Goal: Task Accomplishment & Management: Manage account settings

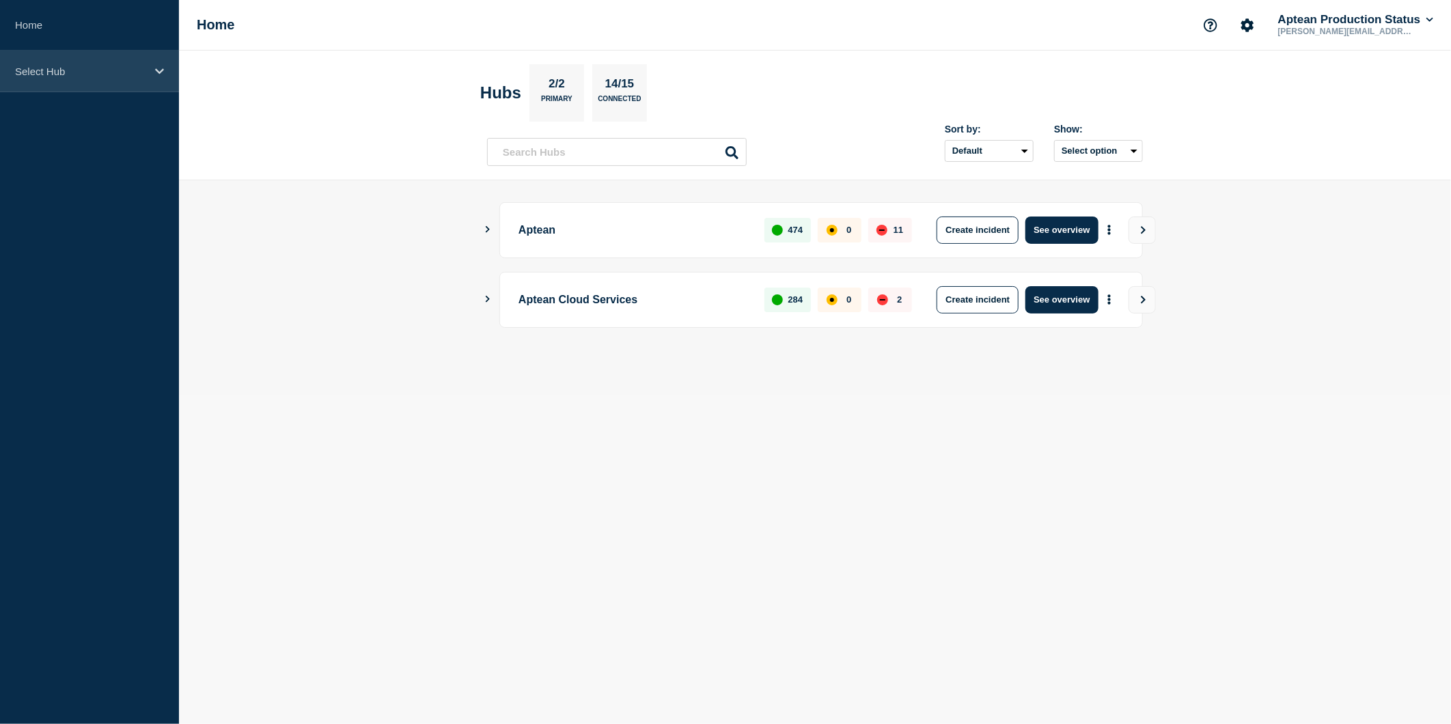
click at [128, 84] on div "Select Hub" at bounding box center [89, 72] width 179 height 42
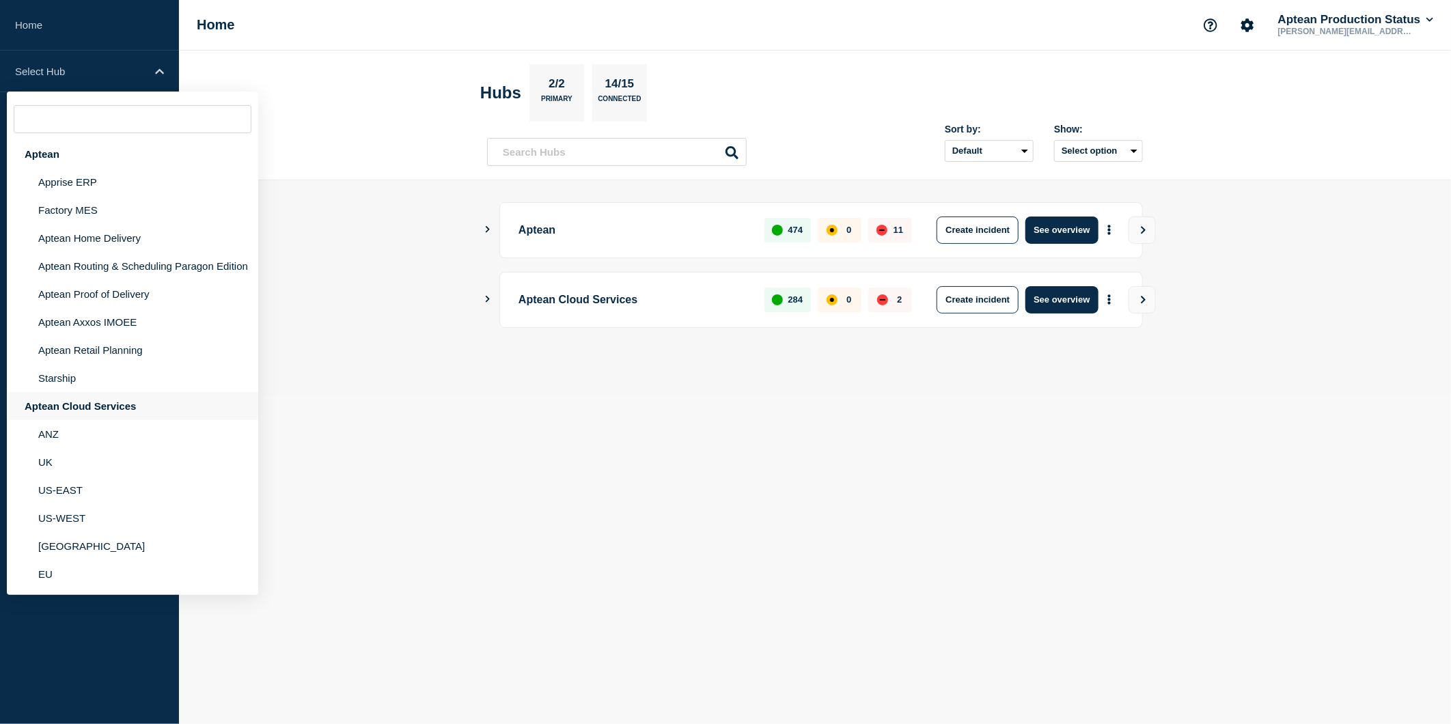
click at [117, 405] on div "Aptean Cloud Services" at bounding box center [132, 406] width 251 height 28
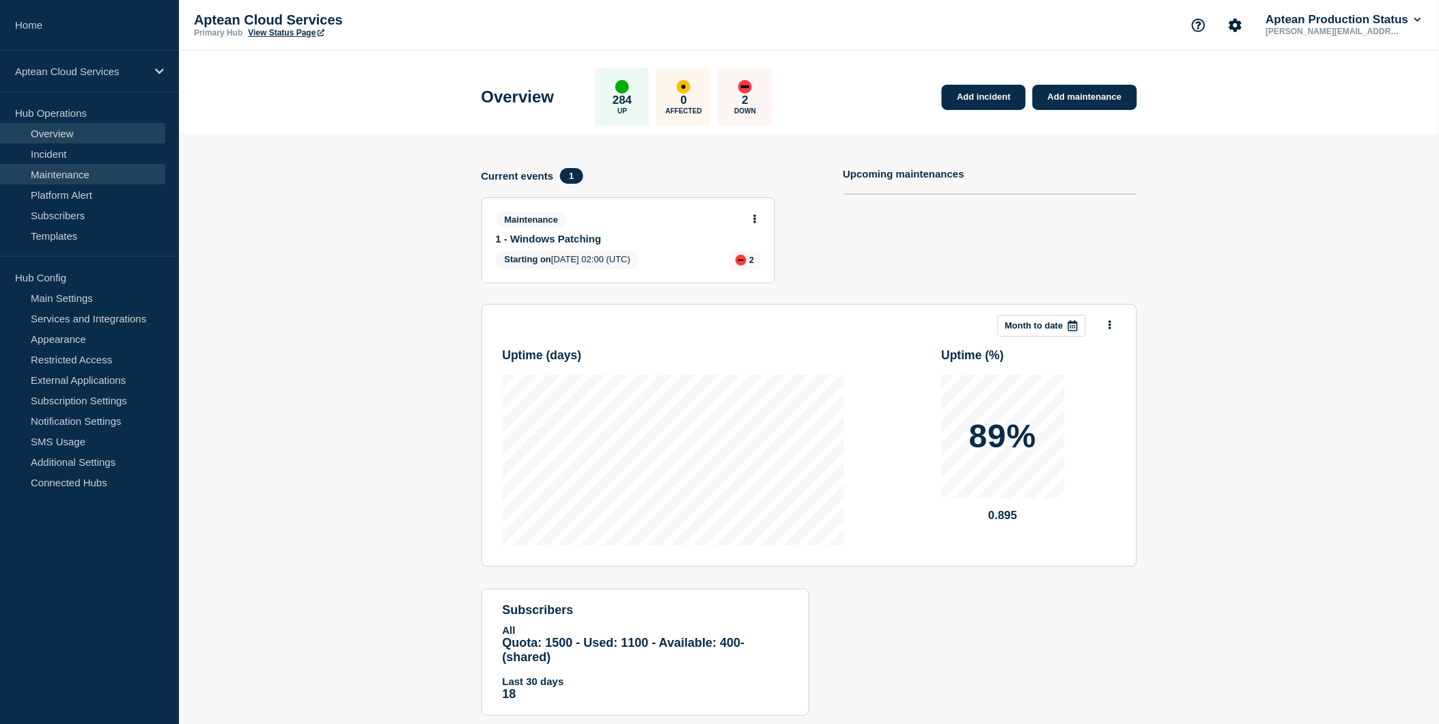
click at [64, 175] on link "Maintenance" at bounding box center [82, 174] width 165 height 20
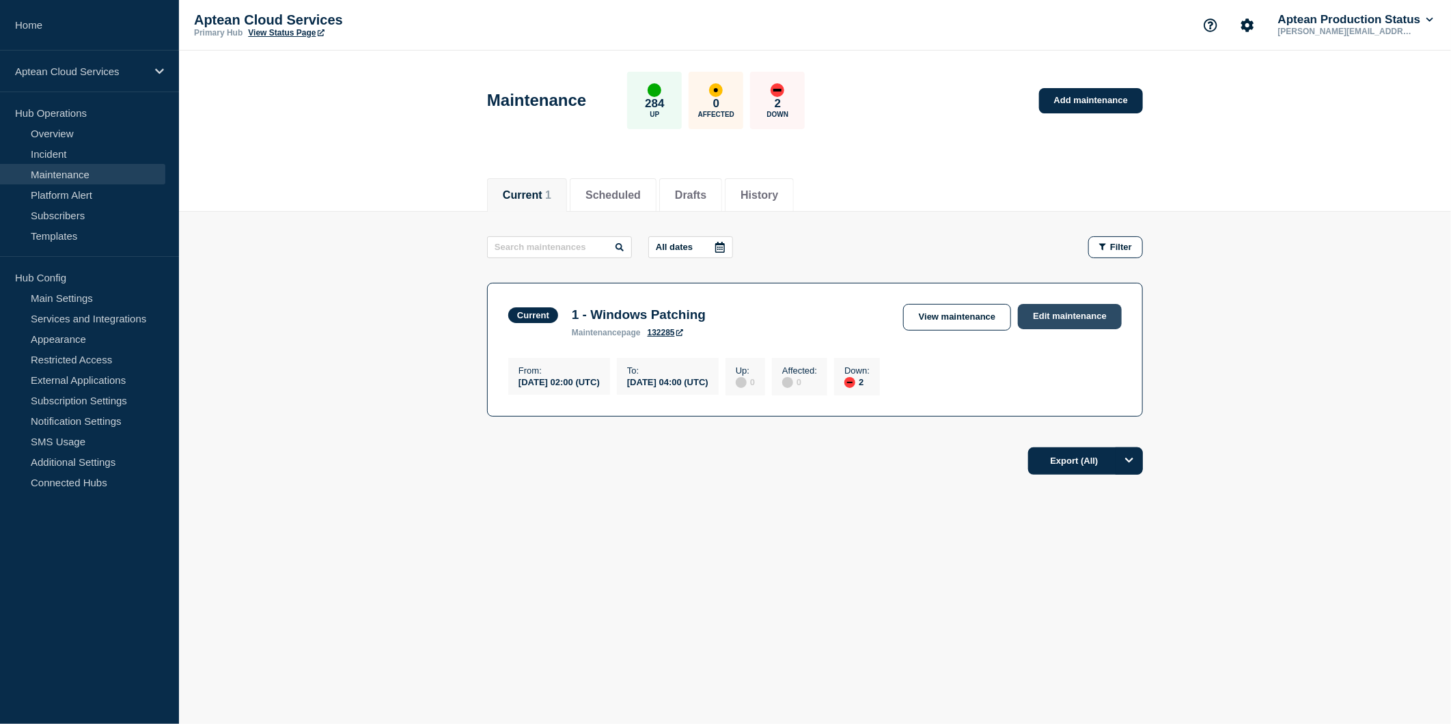
click at [1061, 321] on link "Edit maintenance" at bounding box center [1070, 316] width 104 height 25
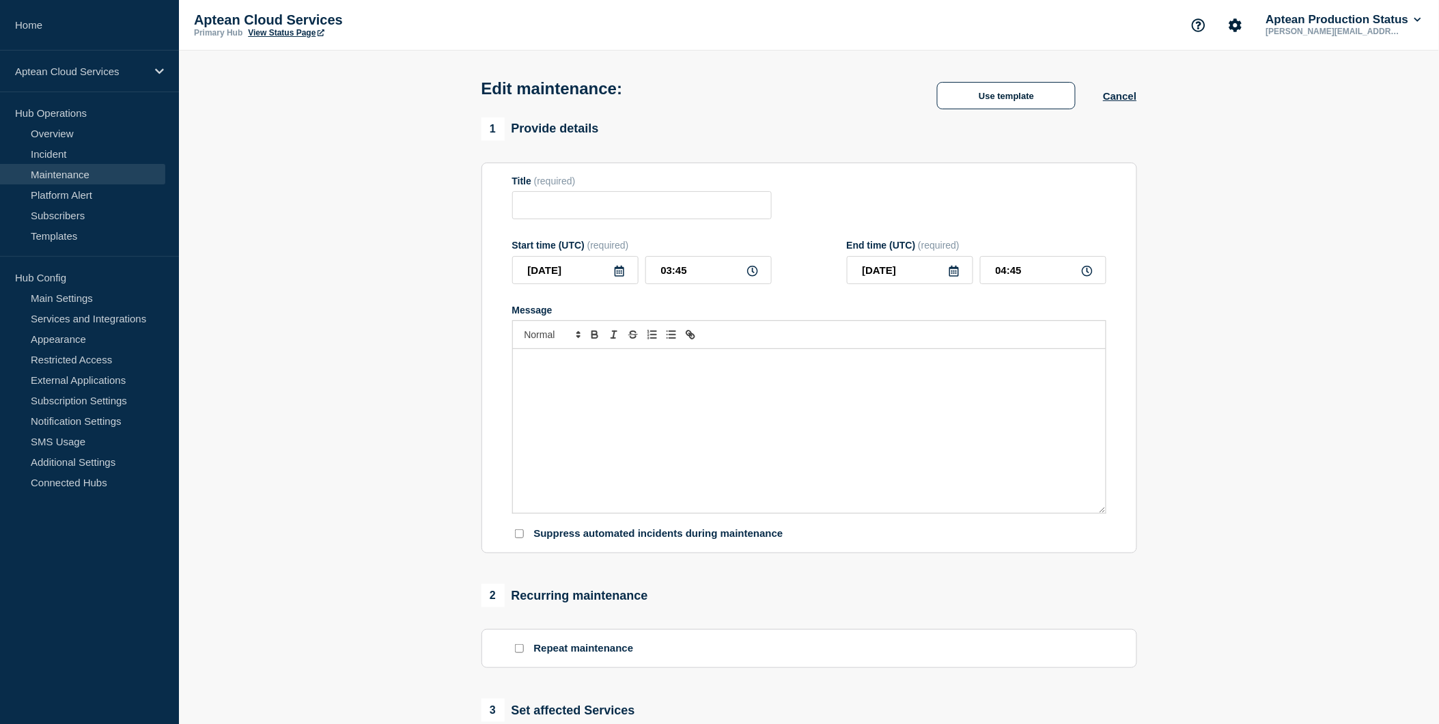
type input "1 - Windows Patching"
type input "02:00"
type input "04:00"
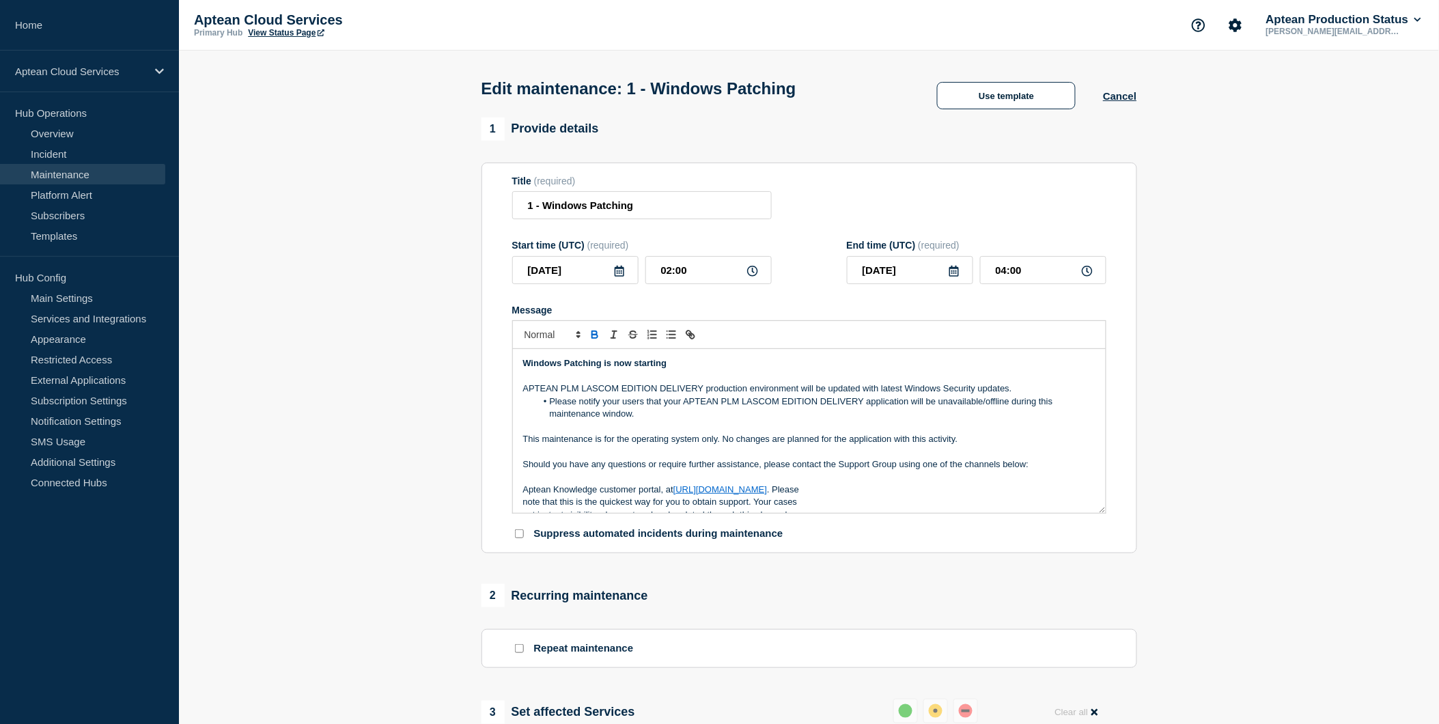
click at [950, 370] on p "Windows Patching is now starting" at bounding box center [809, 363] width 572 height 12
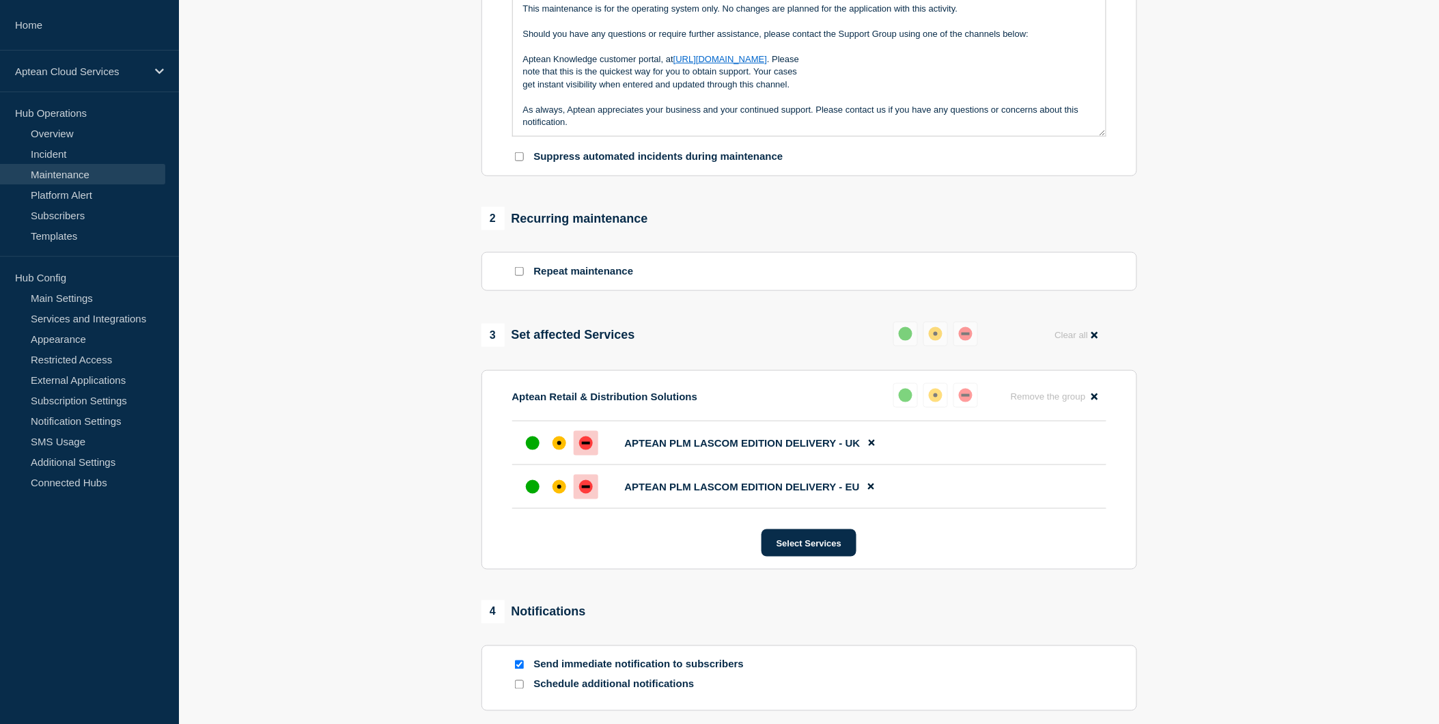
scroll to position [379, 0]
click at [932, 303] on button "Reset" at bounding box center [938, 304] width 28 height 12
click at [921, 326] on button at bounding box center [911, 332] width 25 height 25
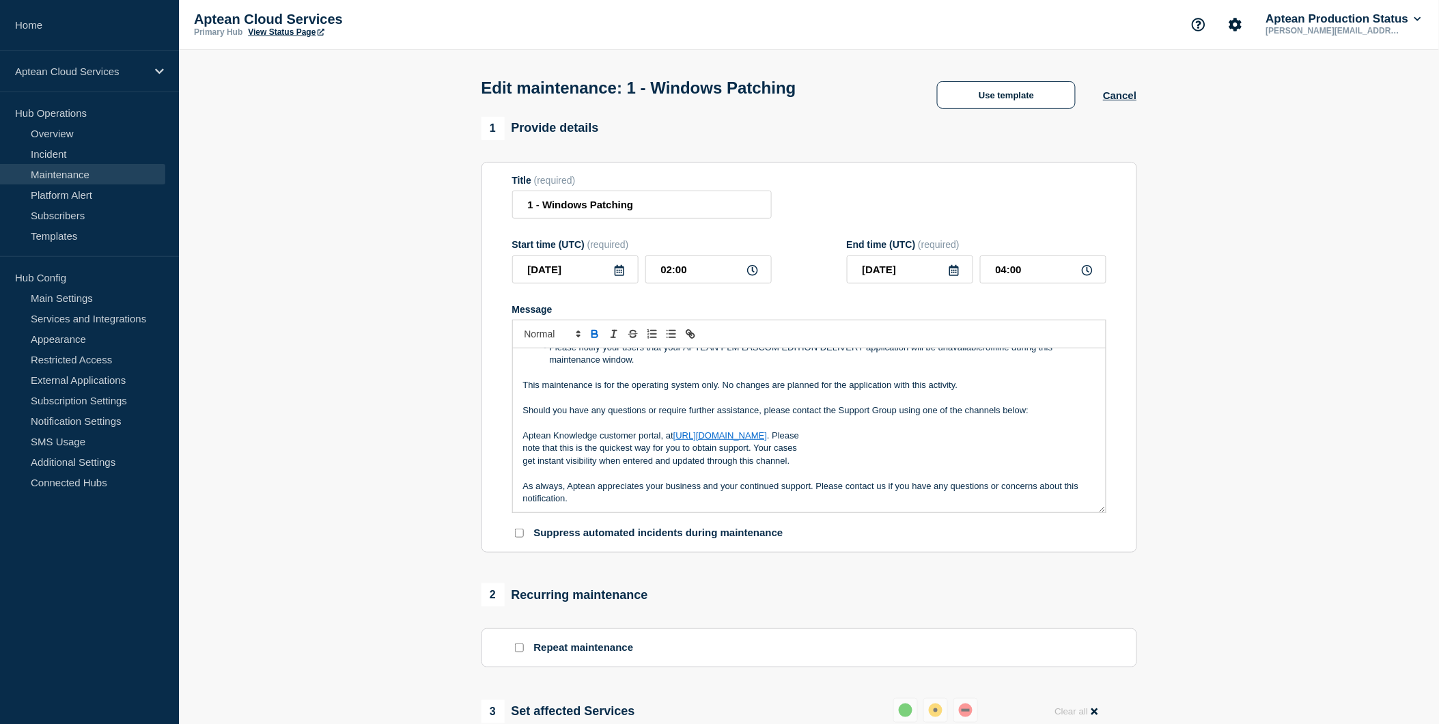
scroll to position [0, 0]
click at [987, 96] on button "Use template" at bounding box center [1006, 95] width 139 height 27
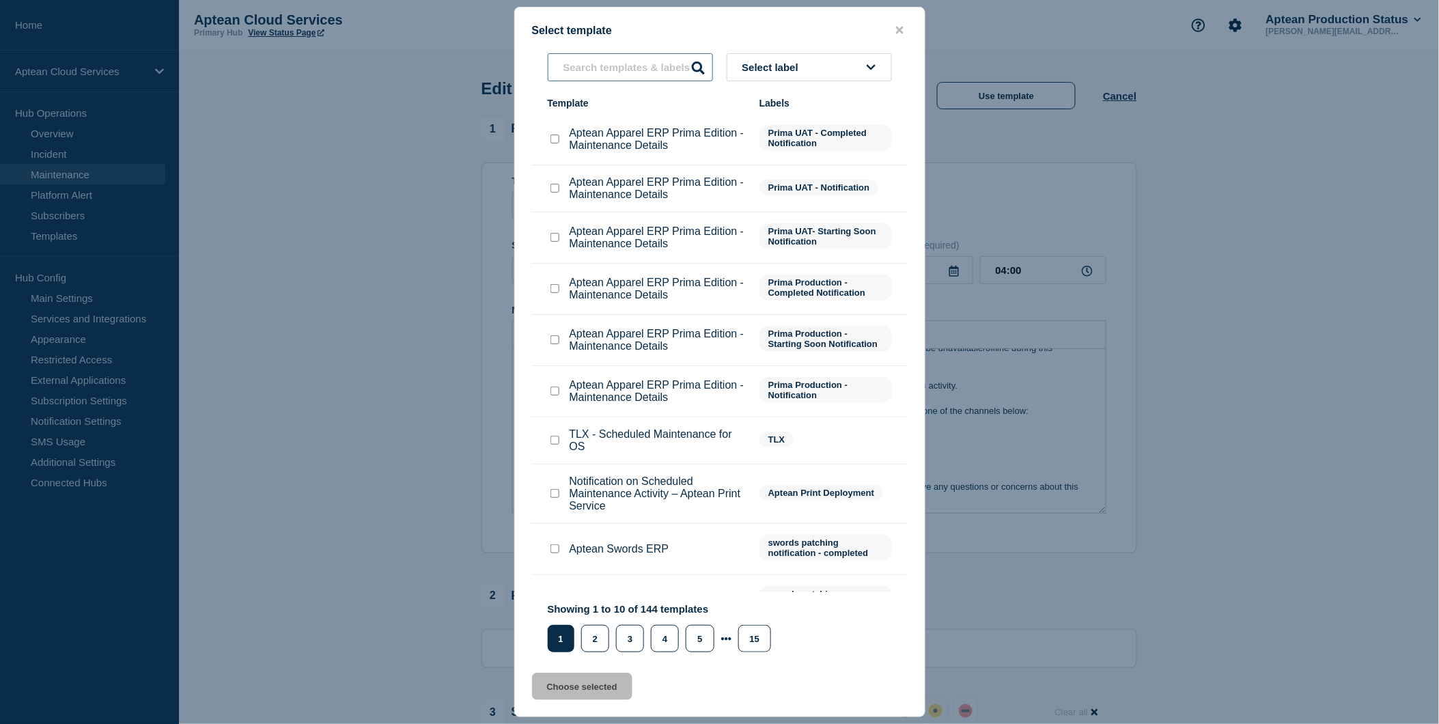
click at [667, 65] on input "text" at bounding box center [630, 67] width 165 height 28
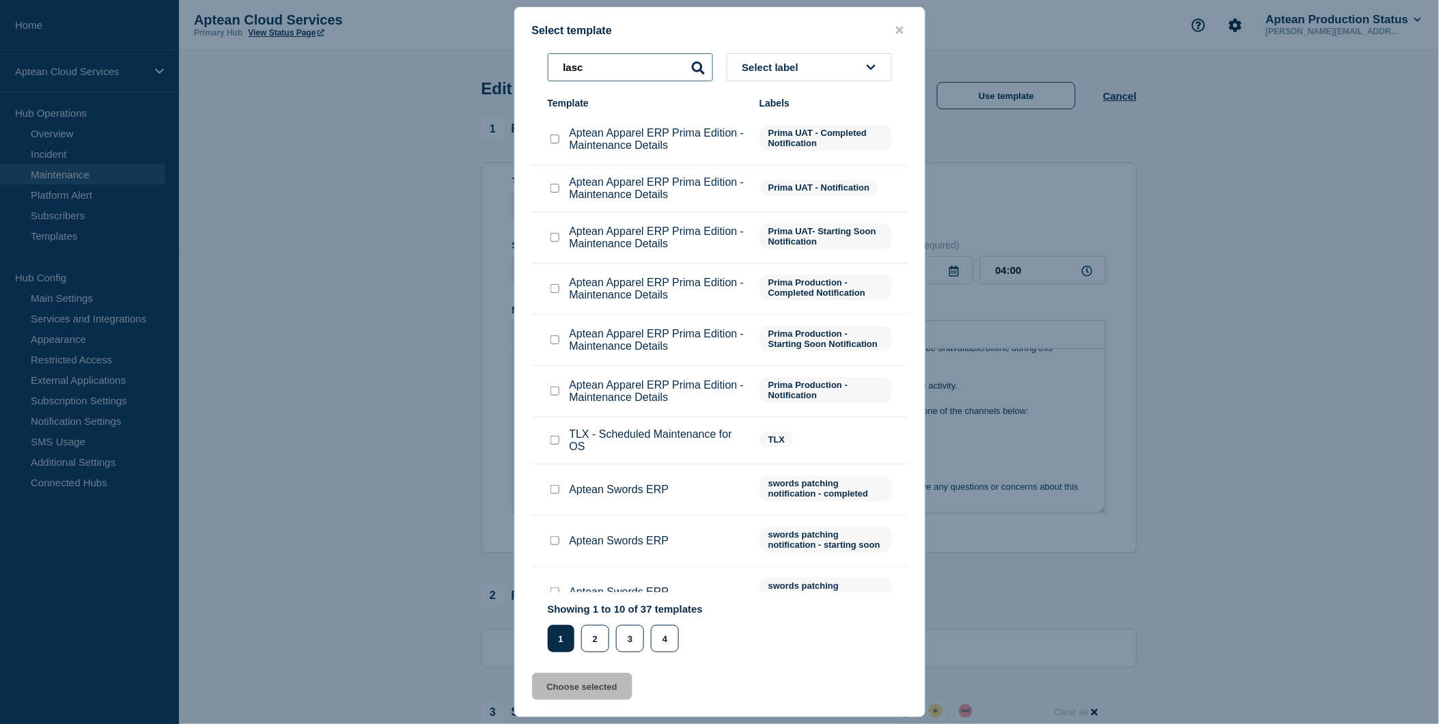
type input "lasc"
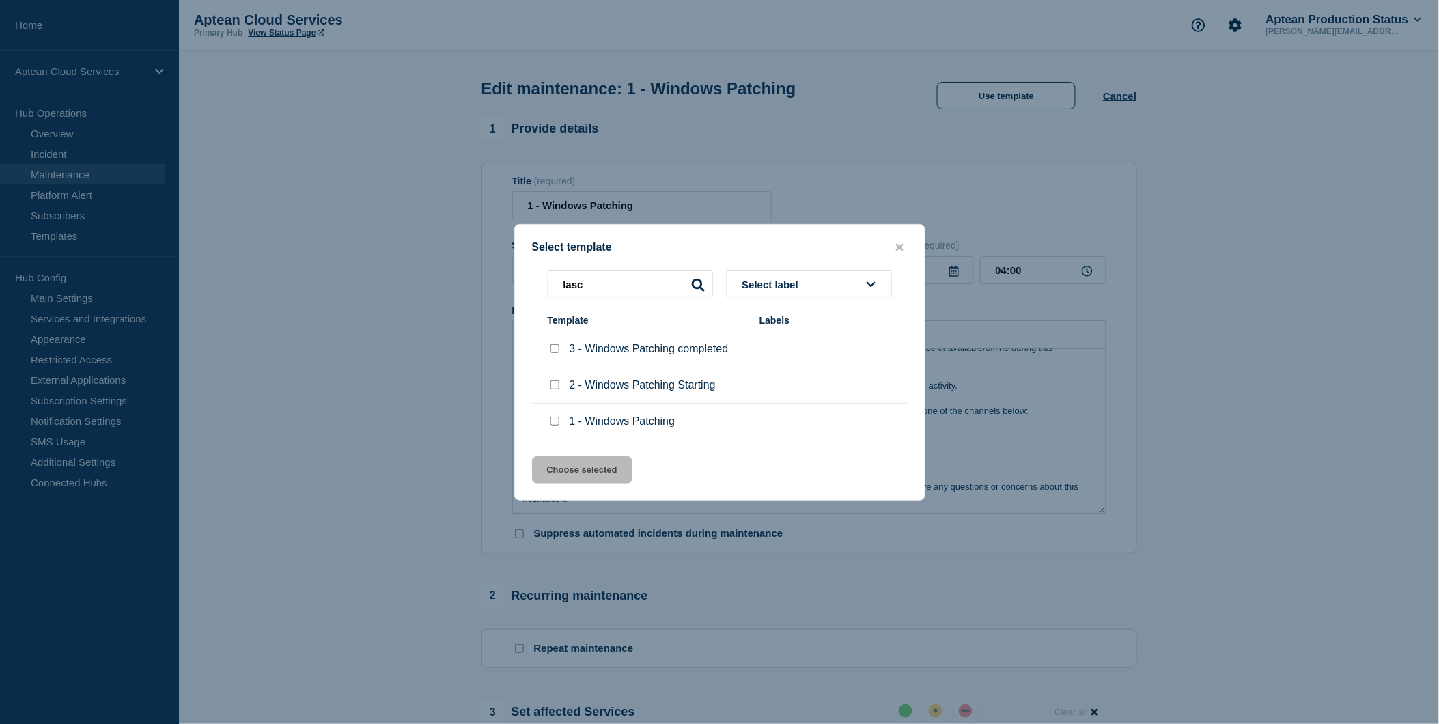
click at [552, 352] on input "3 - Windows Patching completed checkbox" at bounding box center [555, 348] width 9 height 9
checkbox input "true"
click at [594, 467] on button "Choose selected" at bounding box center [582, 469] width 100 height 27
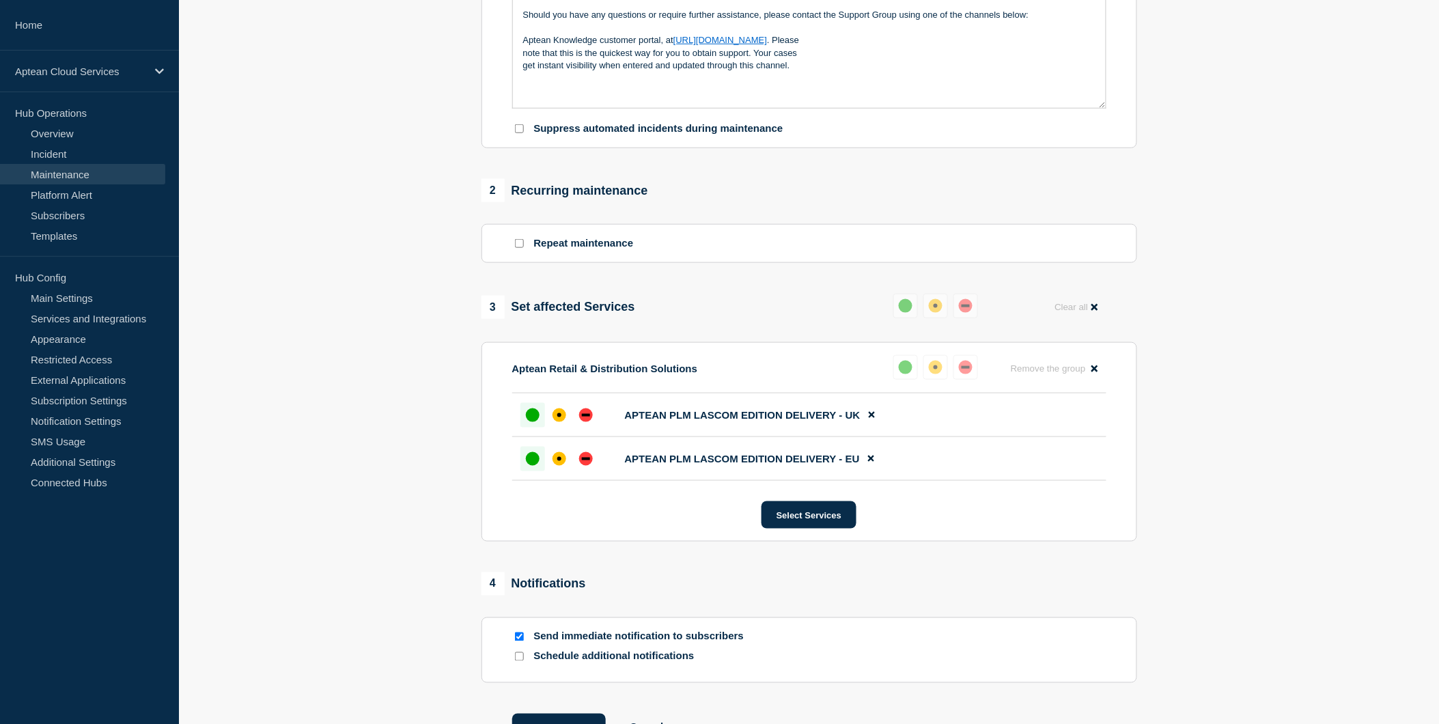
scroll to position [516, 0]
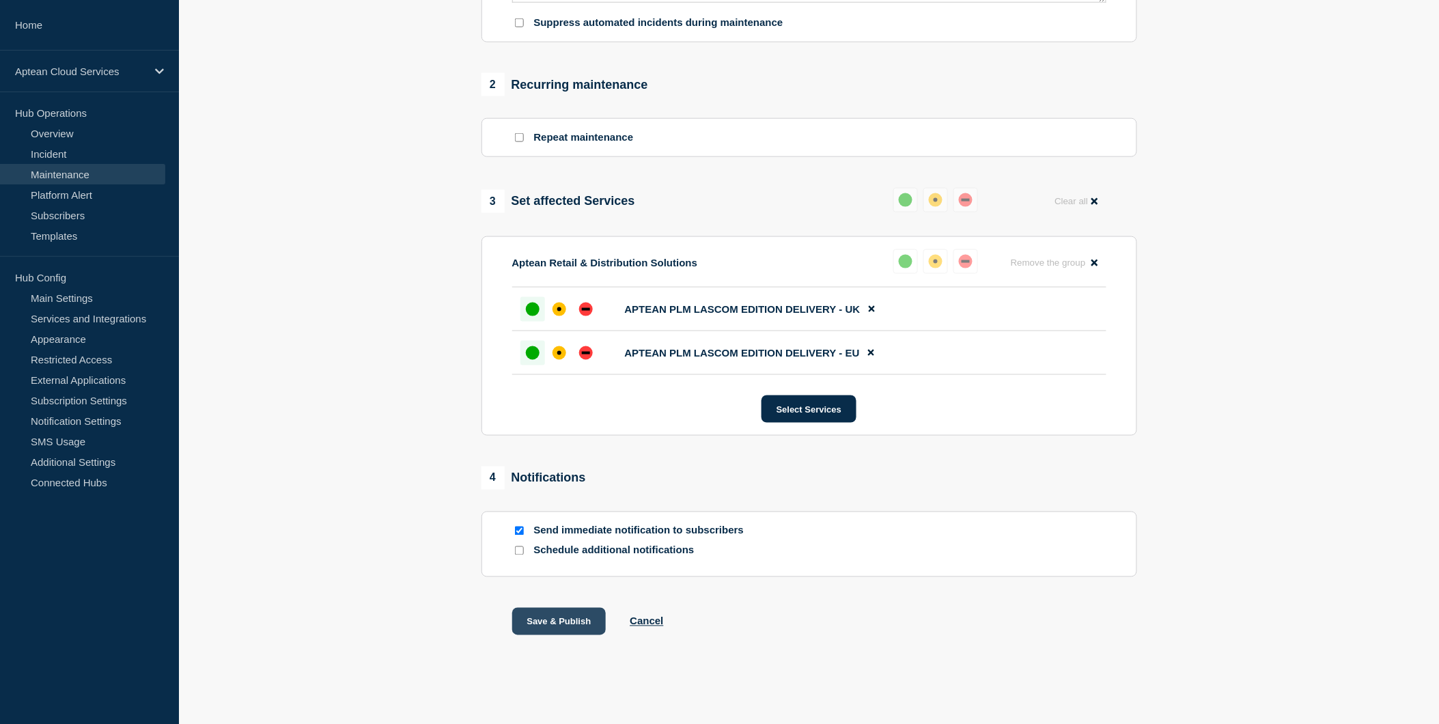
click at [556, 615] on button "Save & Publish" at bounding box center [559, 621] width 94 height 27
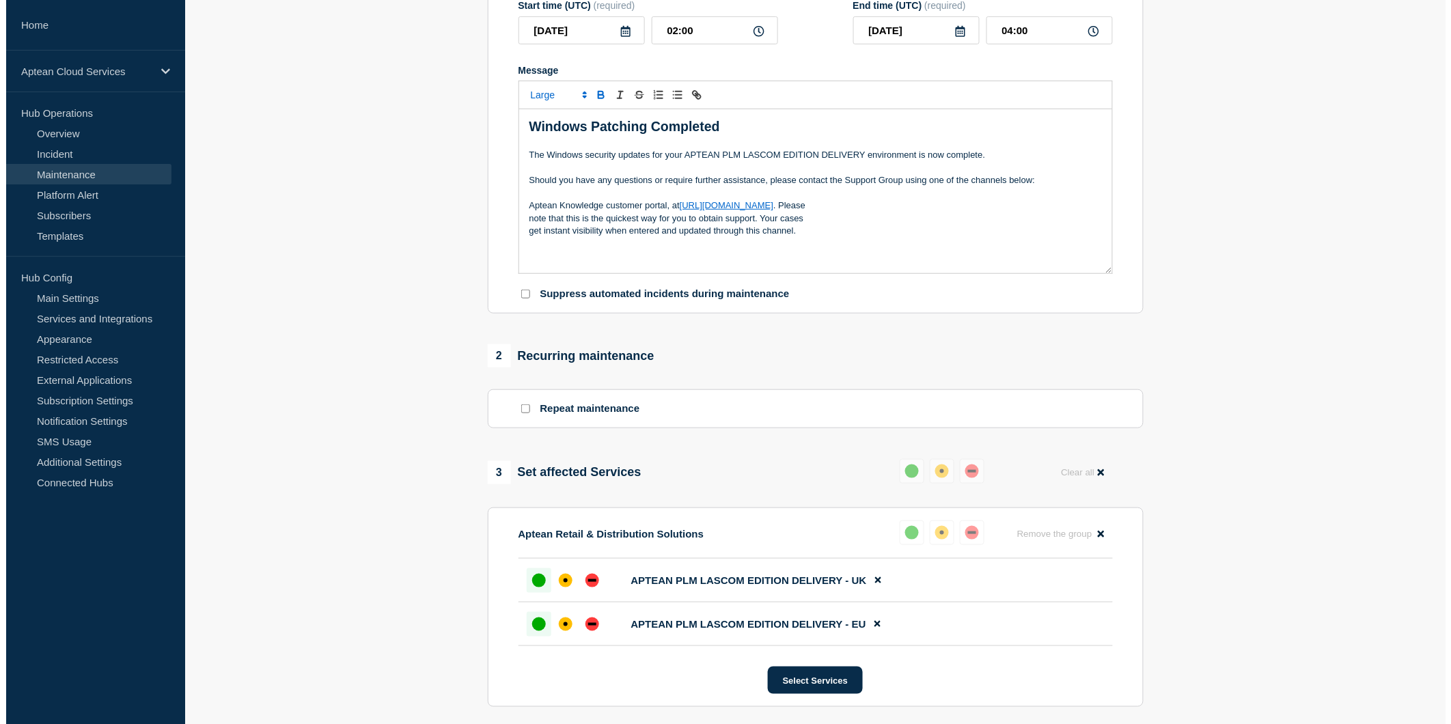
scroll to position [0, 0]
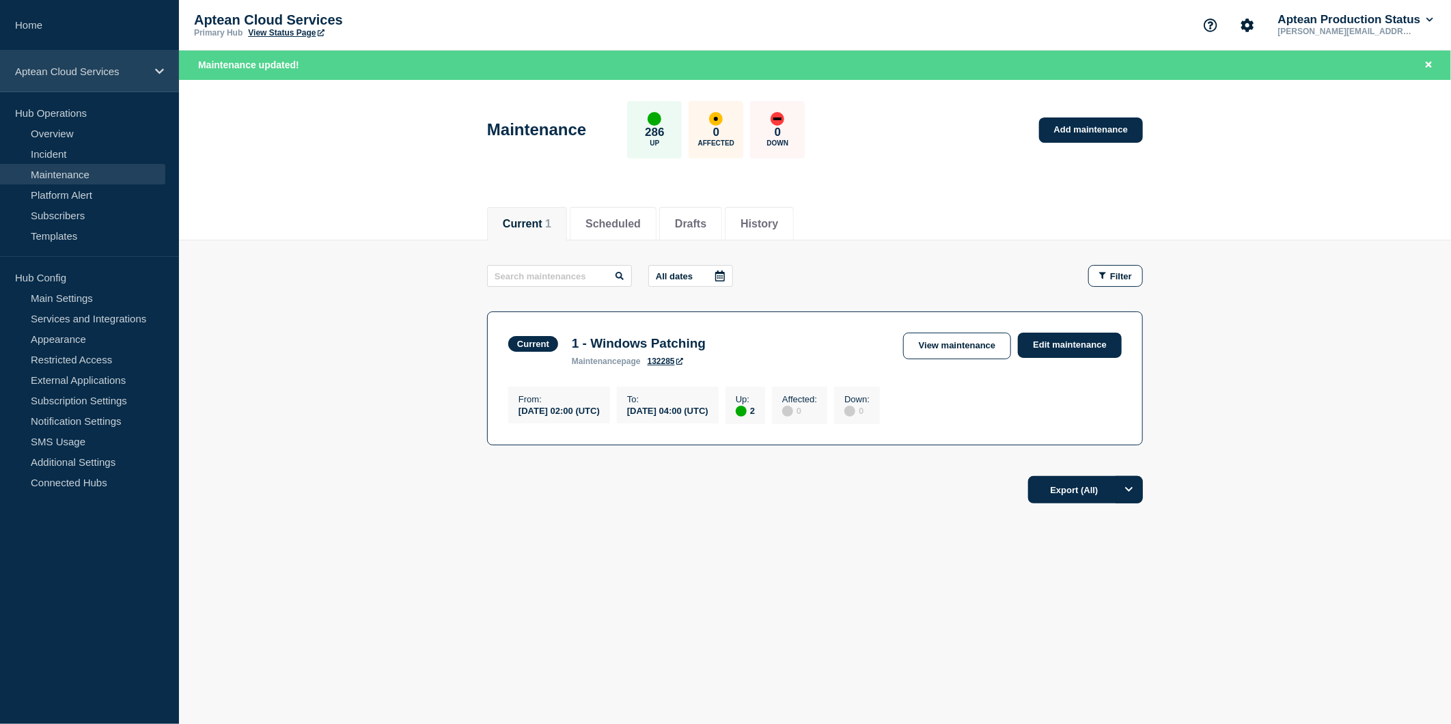
click at [118, 78] on div "Aptean Cloud Services" at bounding box center [89, 72] width 179 height 42
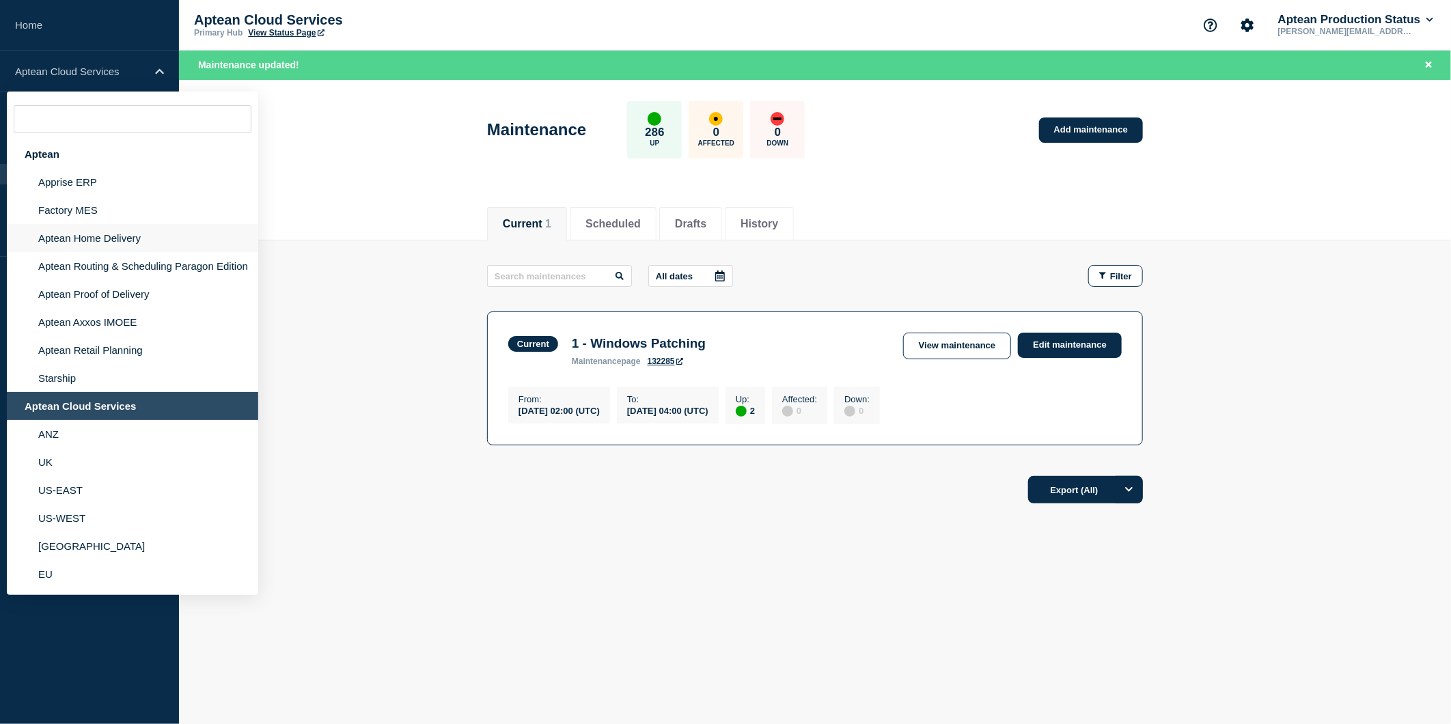
click at [87, 234] on li "Aptean Home Delivery" at bounding box center [132, 238] width 251 height 28
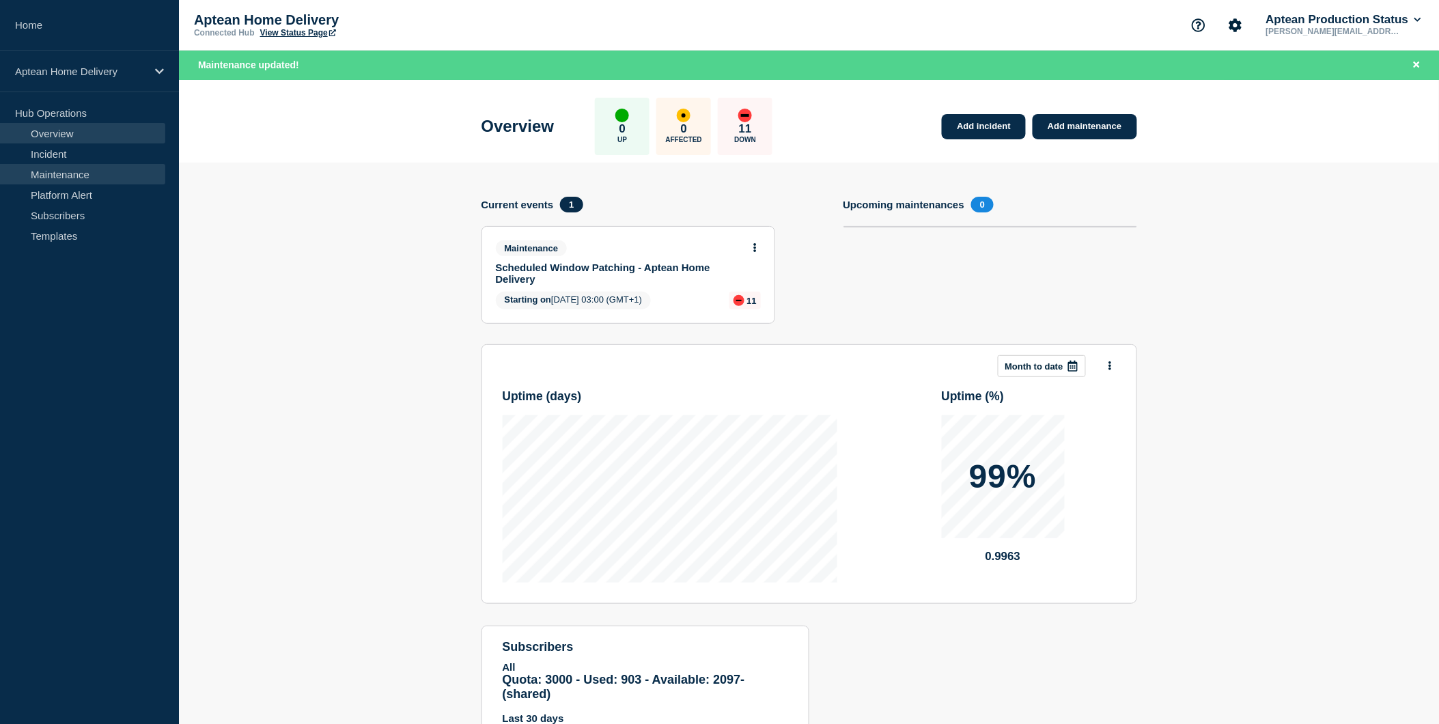
click at [53, 174] on link "Maintenance" at bounding box center [82, 174] width 165 height 20
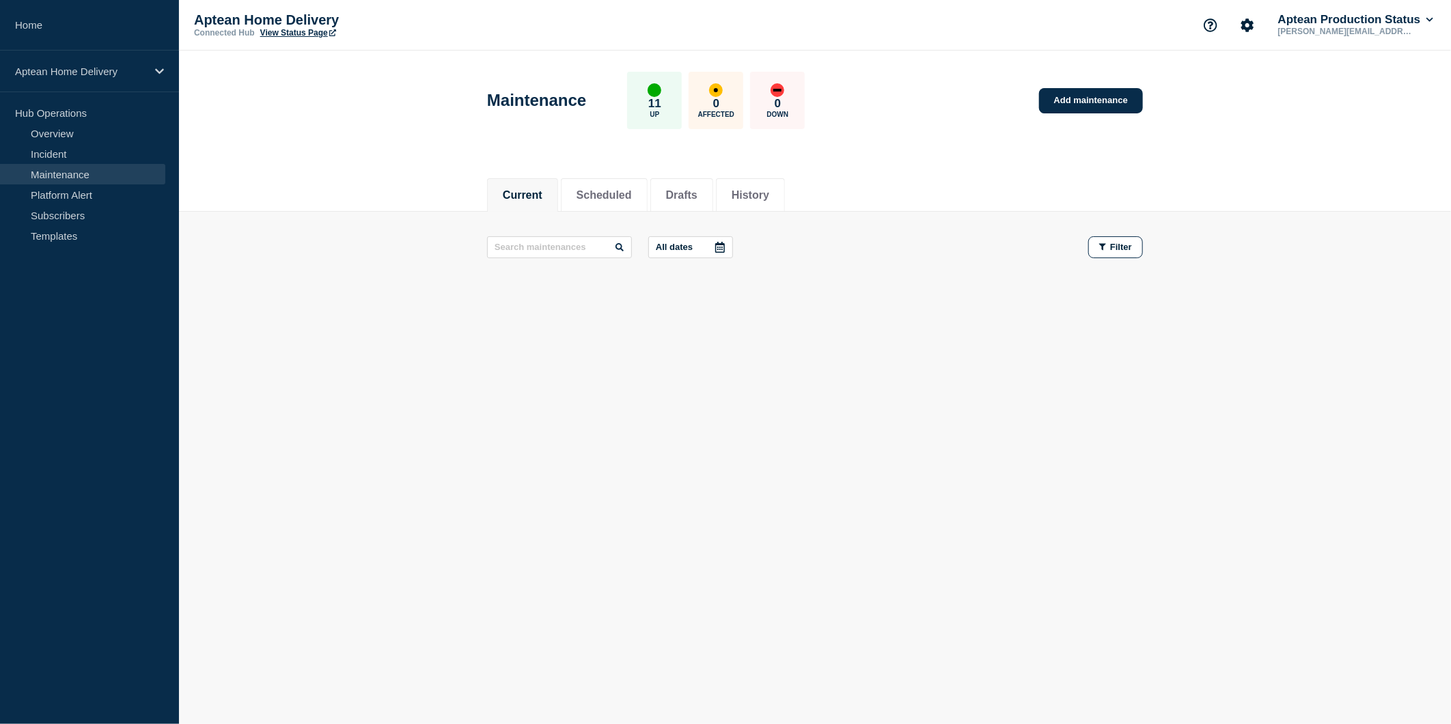
click at [936, 269] on div "All dates Filter" at bounding box center [815, 259] width 656 height 46
click at [603, 207] on li "Scheduled" at bounding box center [604, 194] width 87 height 33
click at [538, 199] on button "Current" at bounding box center [523, 195] width 40 height 12
click at [769, 189] on button "History" at bounding box center [751, 195] width 38 height 12
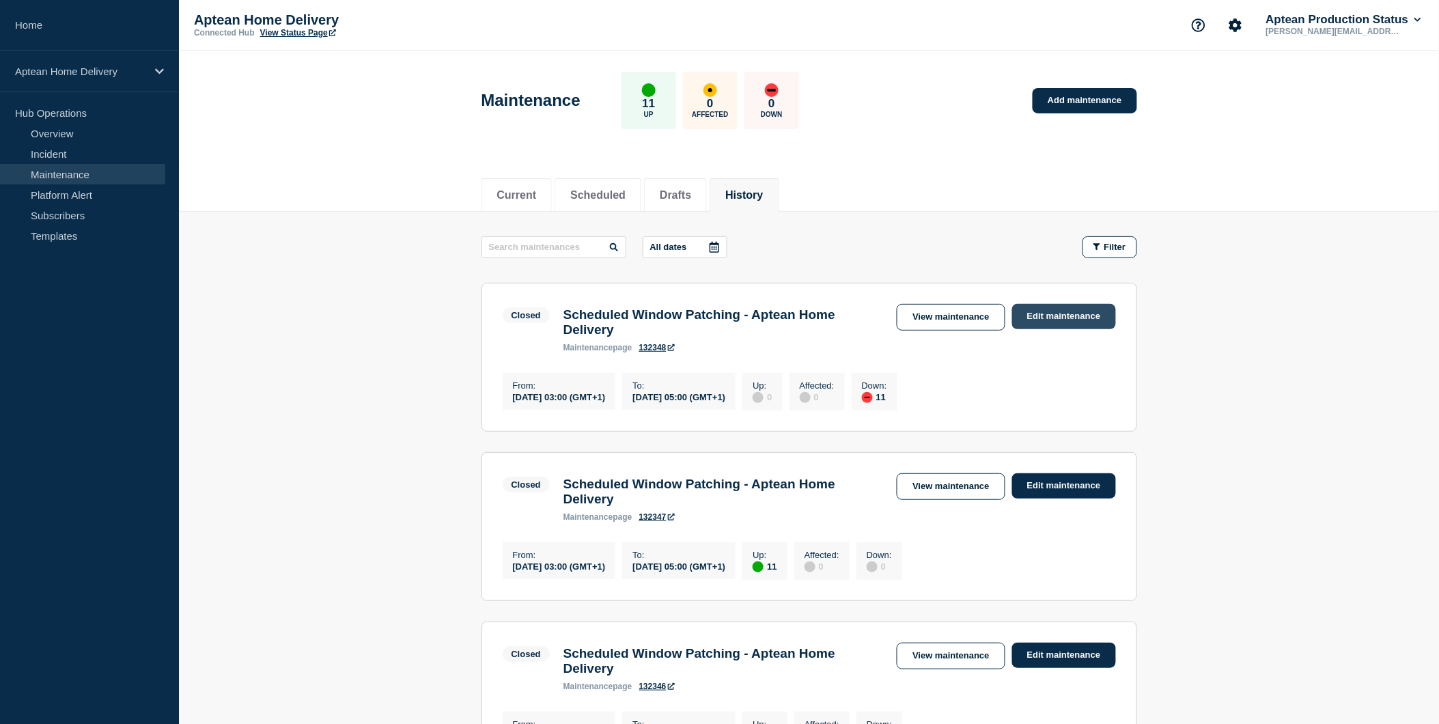
click at [1046, 316] on link "Edit maintenance" at bounding box center [1064, 316] width 104 height 25
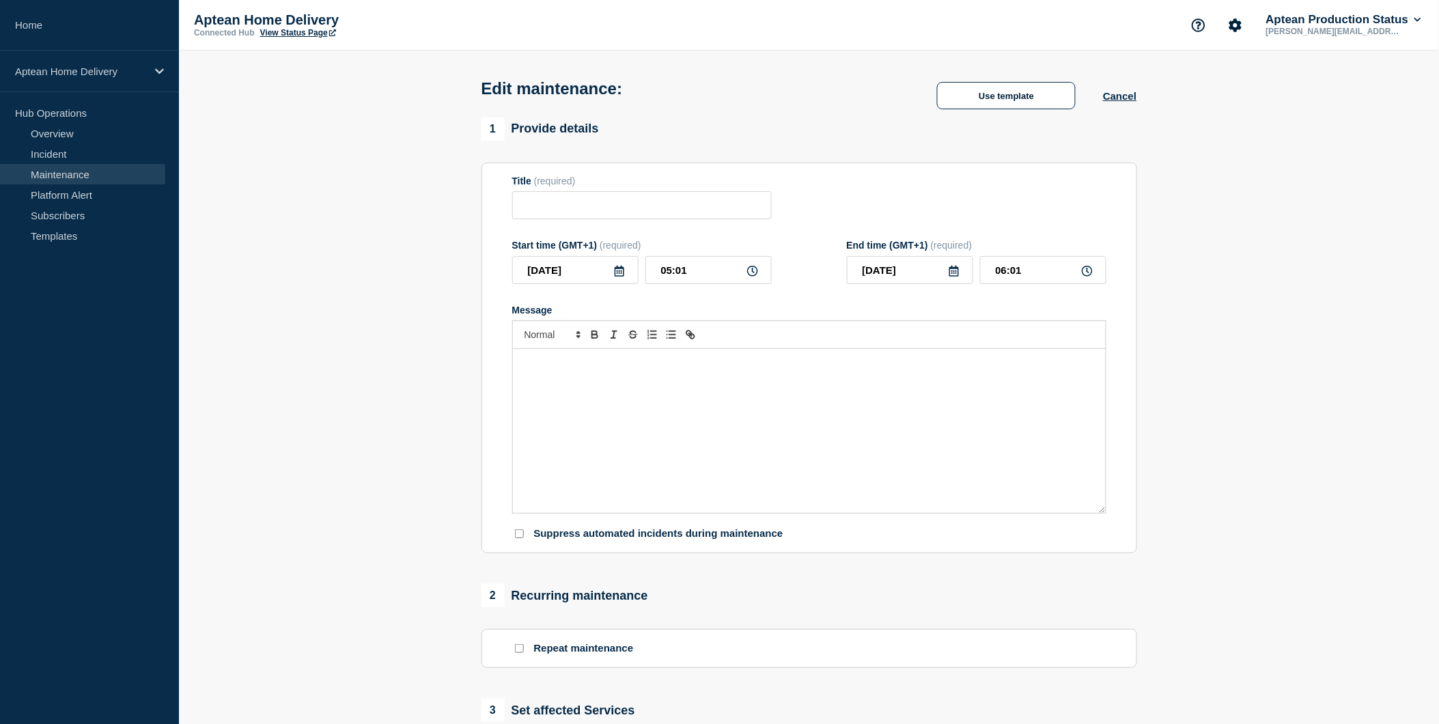
type input "Scheduled Window Patching - Aptean Home Delivery"
type input "03:00"
type input "05:00"
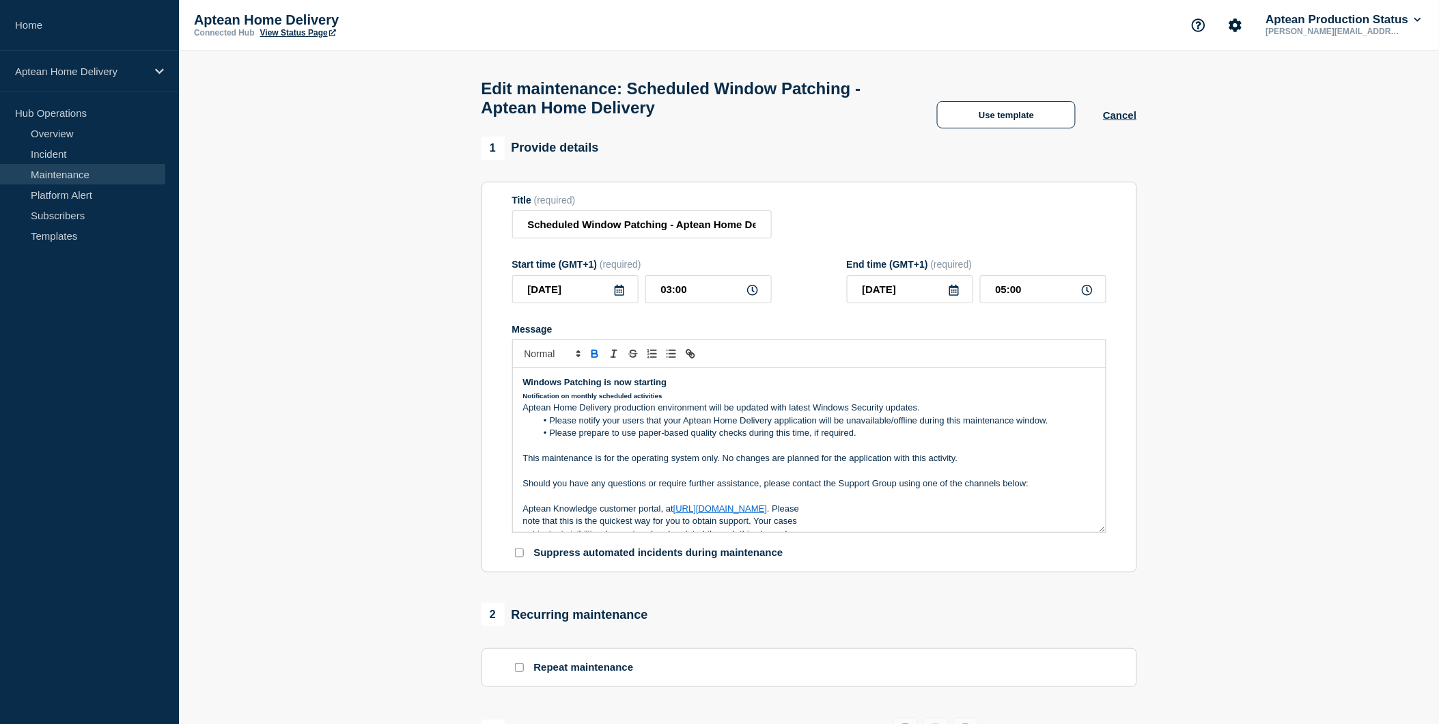
scroll to position [79, 0]
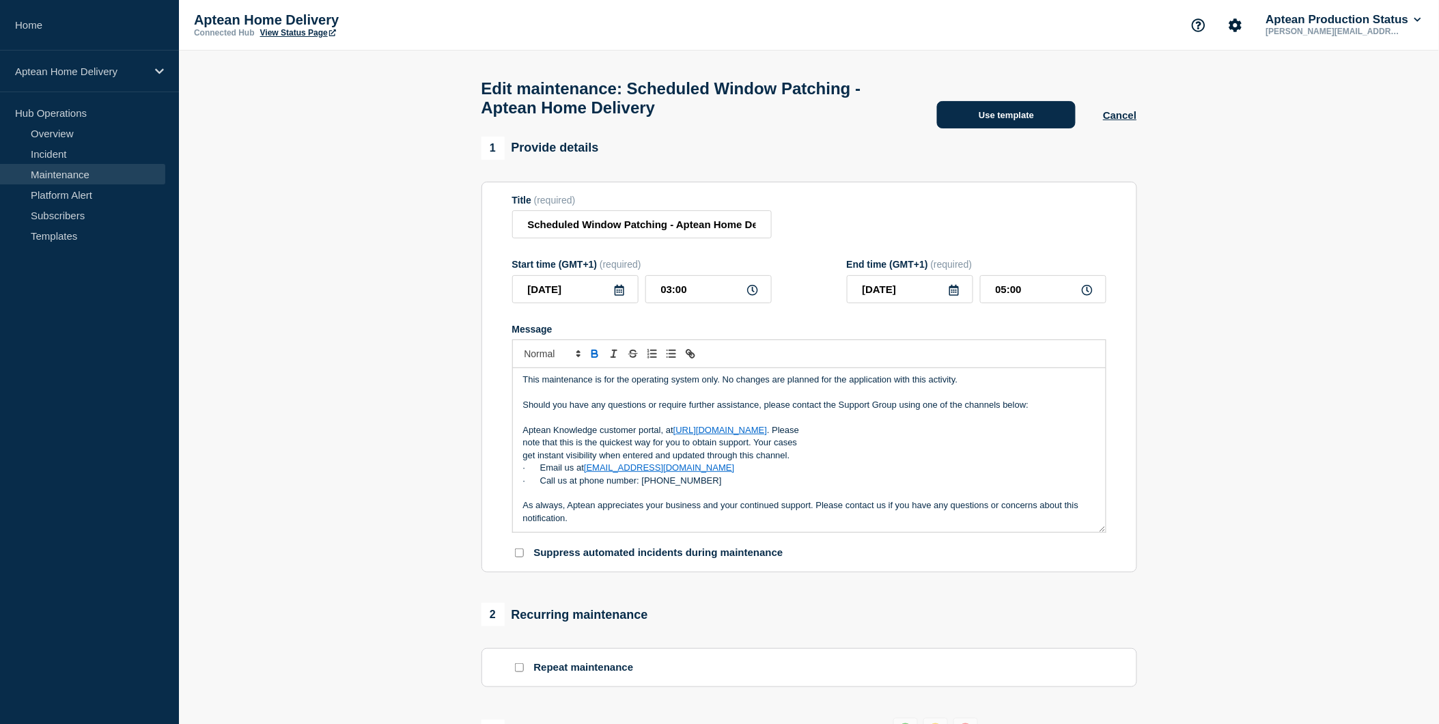
click at [986, 118] on button "Use template" at bounding box center [1006, 114] width 139 height 27
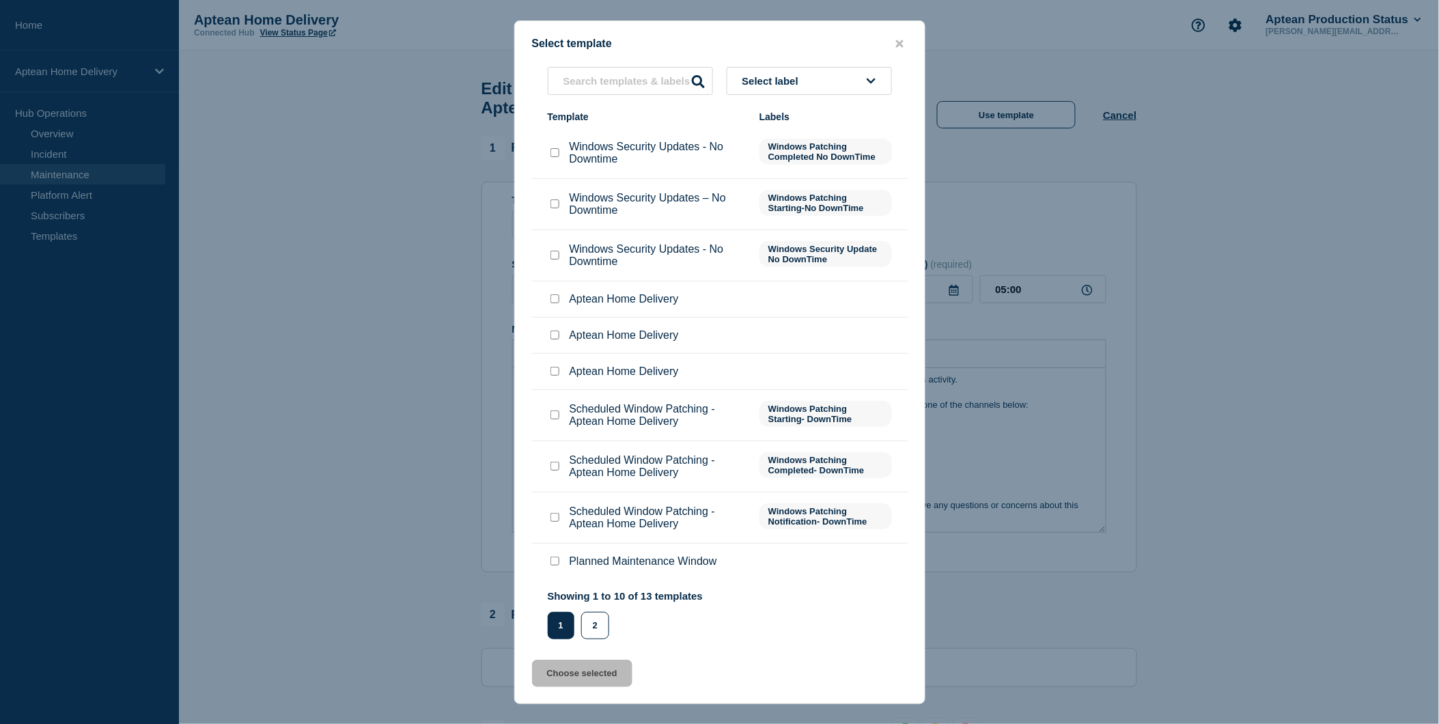
click at [552, 474] on div "Scheduled Window Patching - Aptean Home Delivery" at bounding box center [647, 466] width 198 height 25
click at [557, 460] on div at bounding box center [555, 467] width 14 height 14
click at [556, 468] on input "Scheduled Window Patching - Aptean Home Delivery checkbox" at bounding box center [555, 466] width 9 height 9
checkbox input "true"
click at [592, 676] on button "Choose selected" at bounding box center [582, 673] width 100 height 27
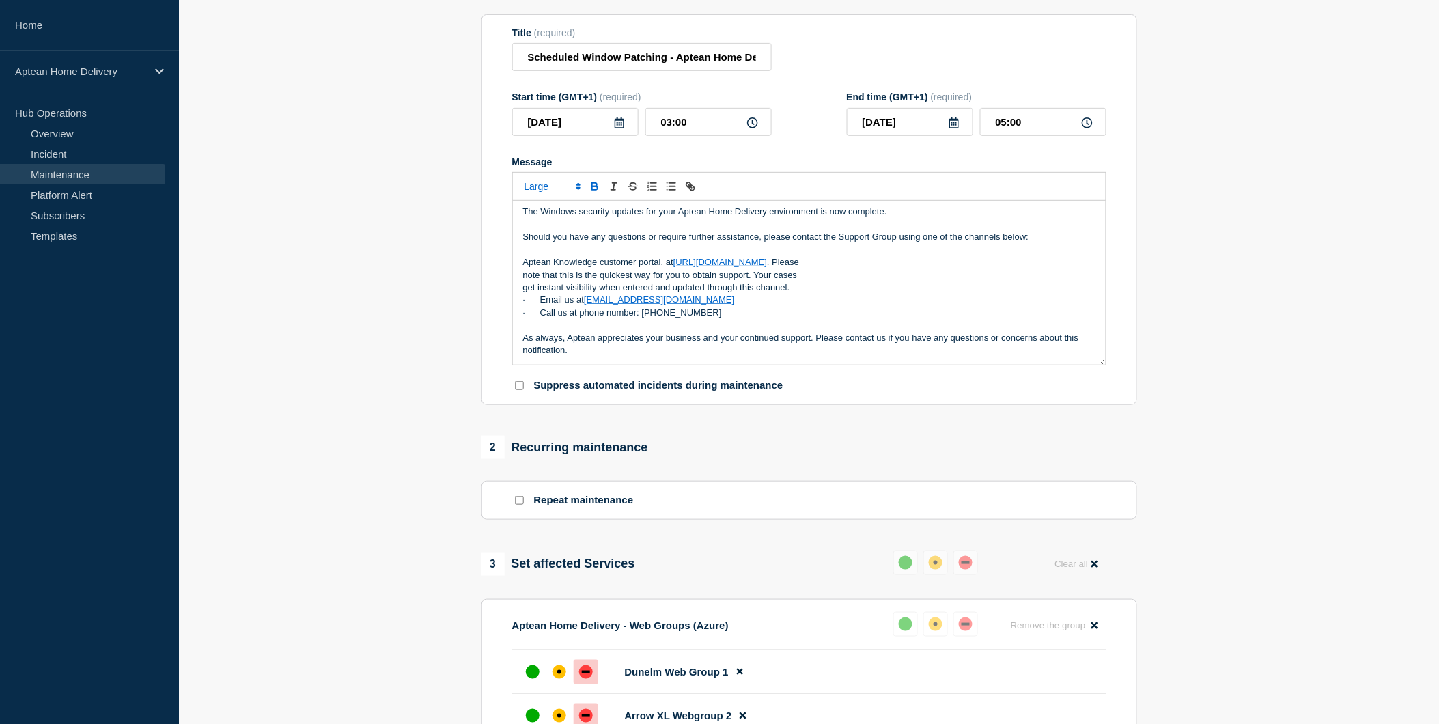
scroll to position [455, 0]
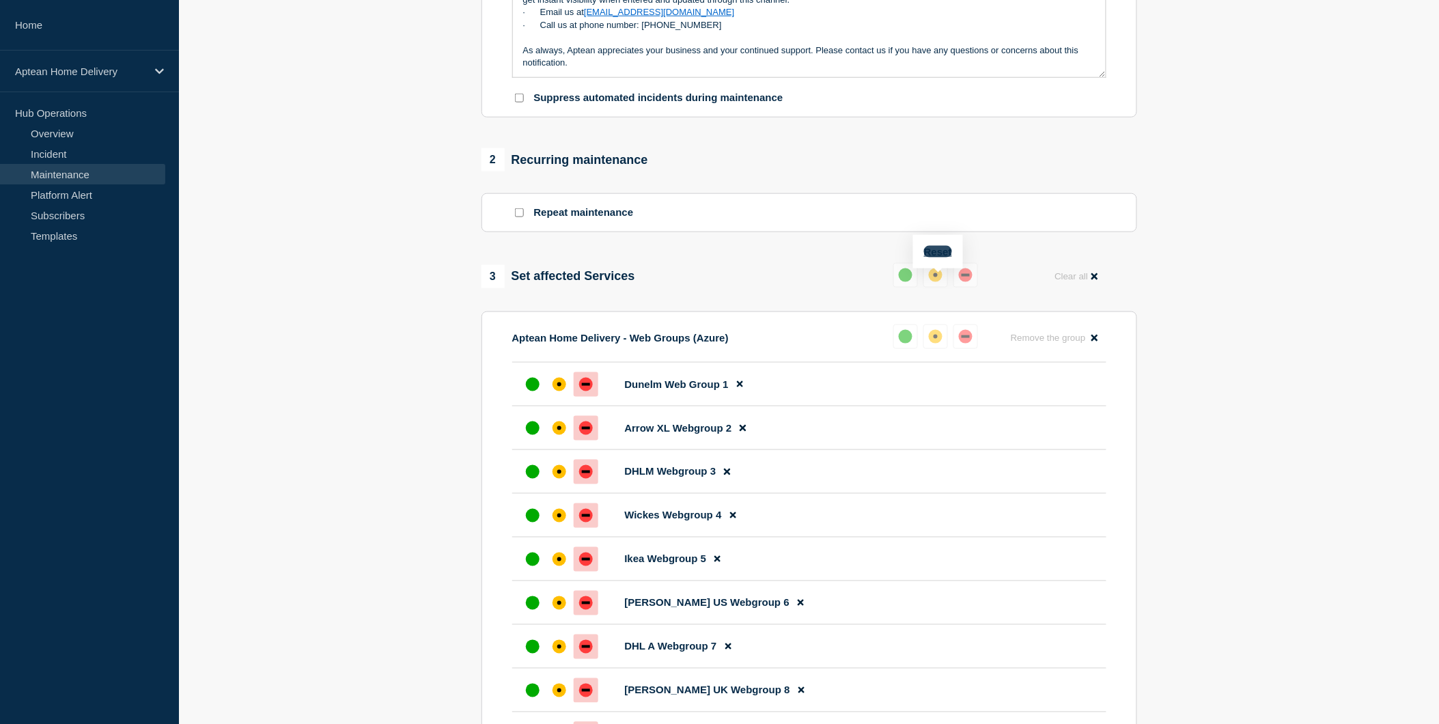
click at [928, 248] on button "Reset" at bounding box center [938, 252] width 28 height 12
click at [919, 281] on button at bounding box center [911, 275] width 25 height 25
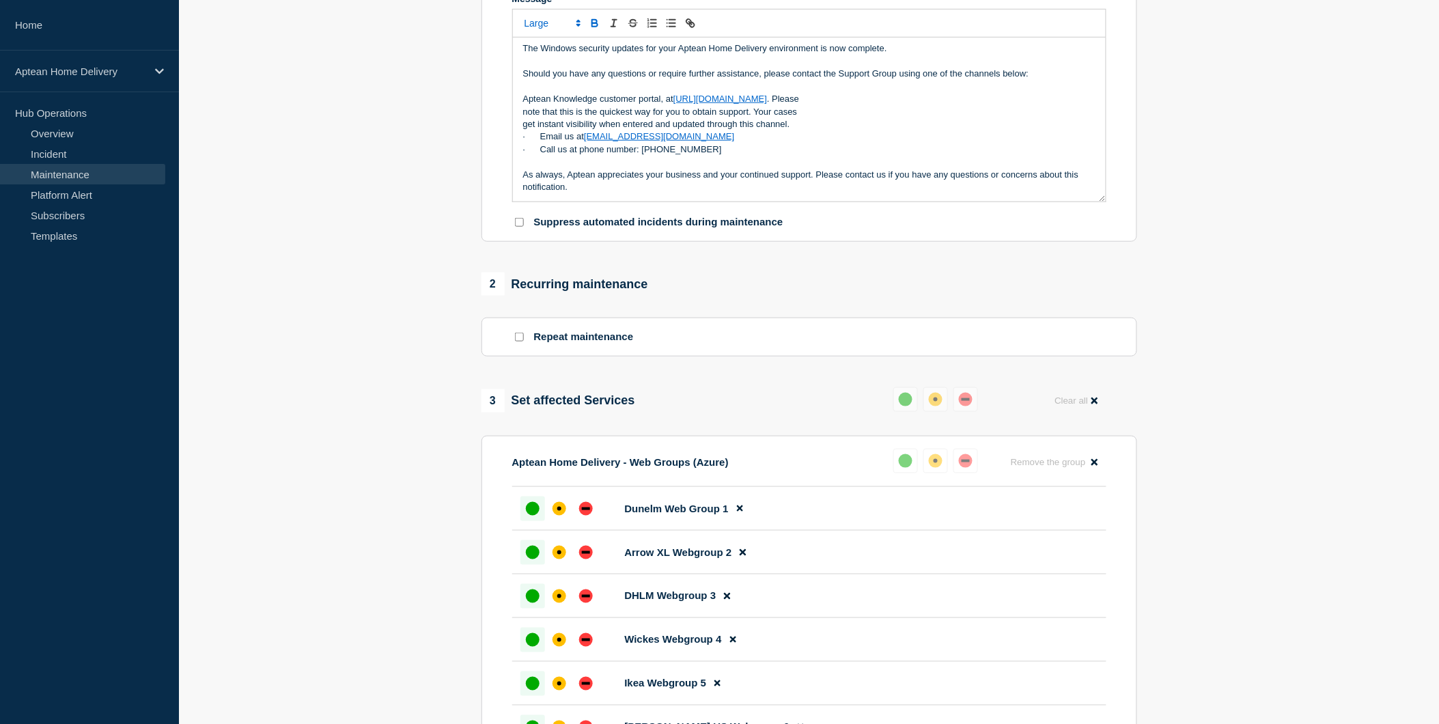
scroll to position [0, 0]
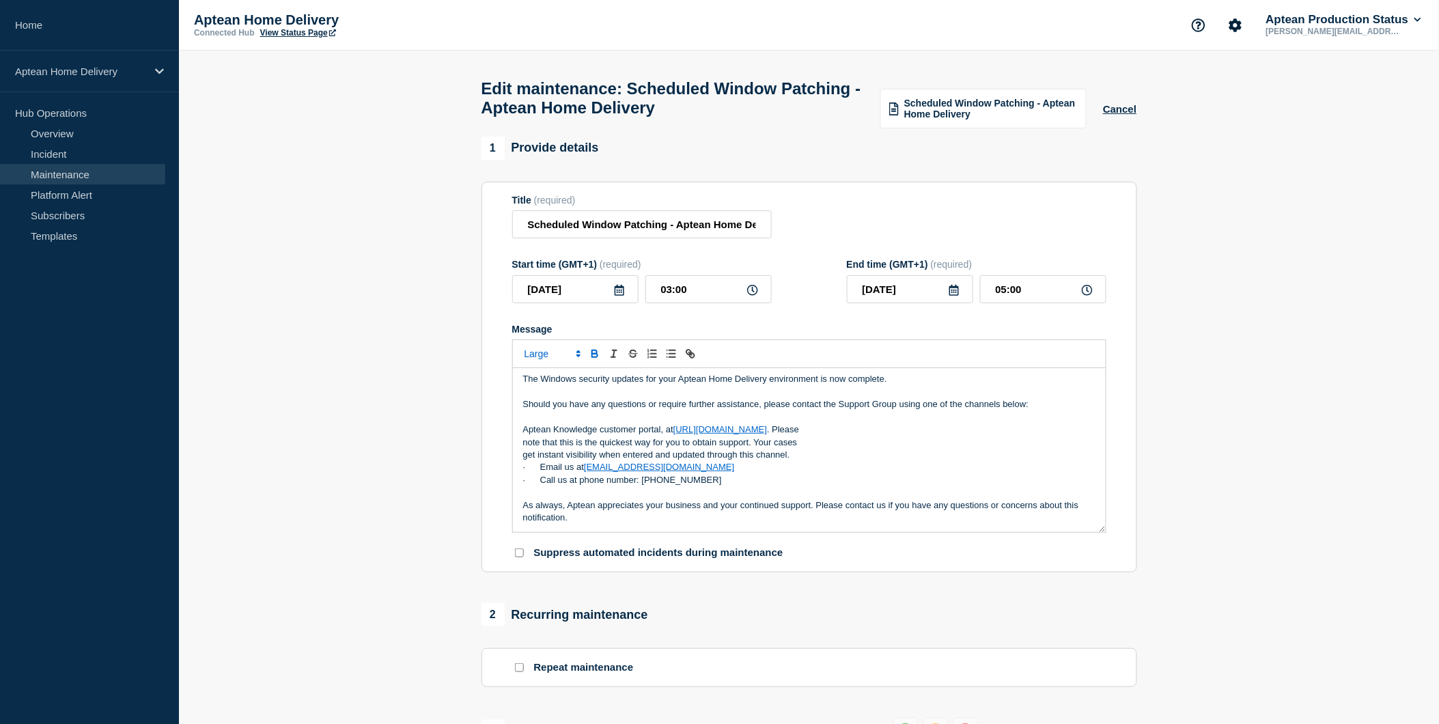
click at [706, 460] on p "get instant visibility when entered and updated through this channel." at bounding box center [809, 455] width 572 height 12
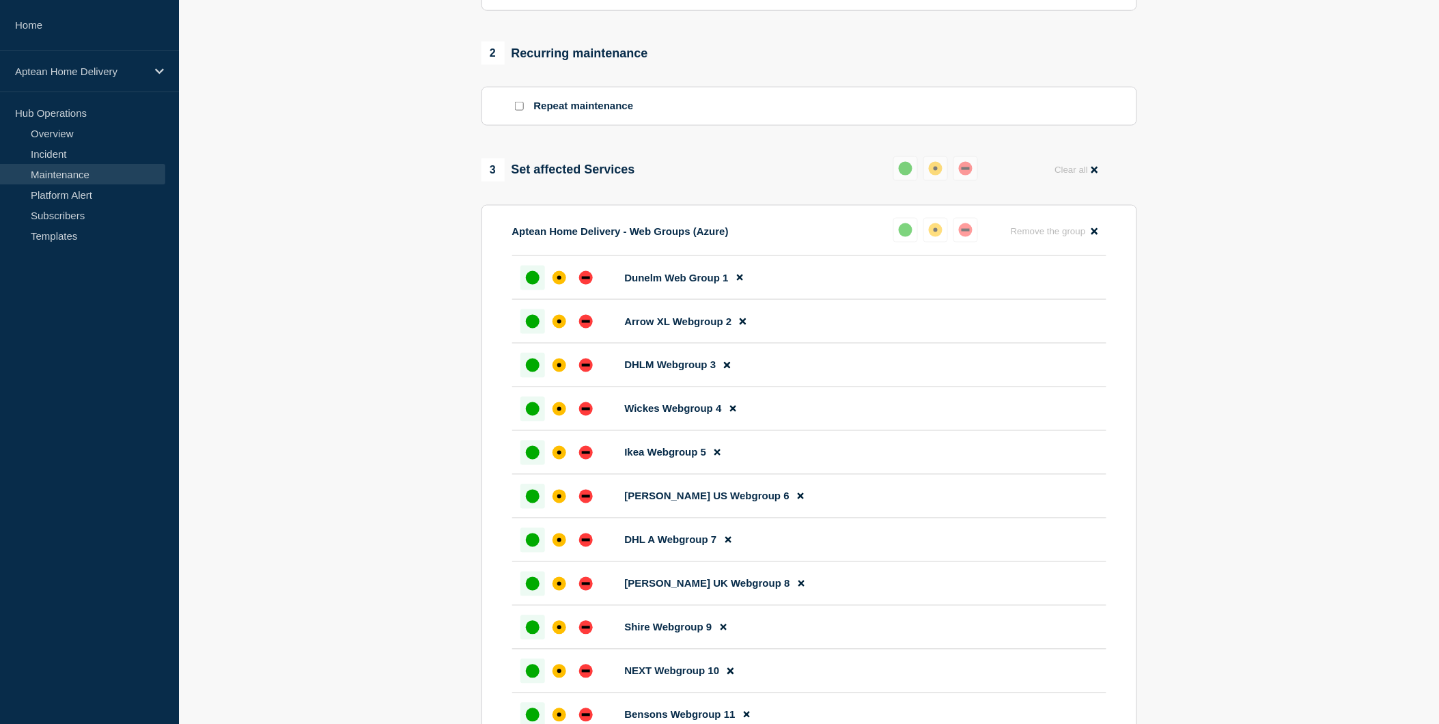
scroll to position [938, 0]
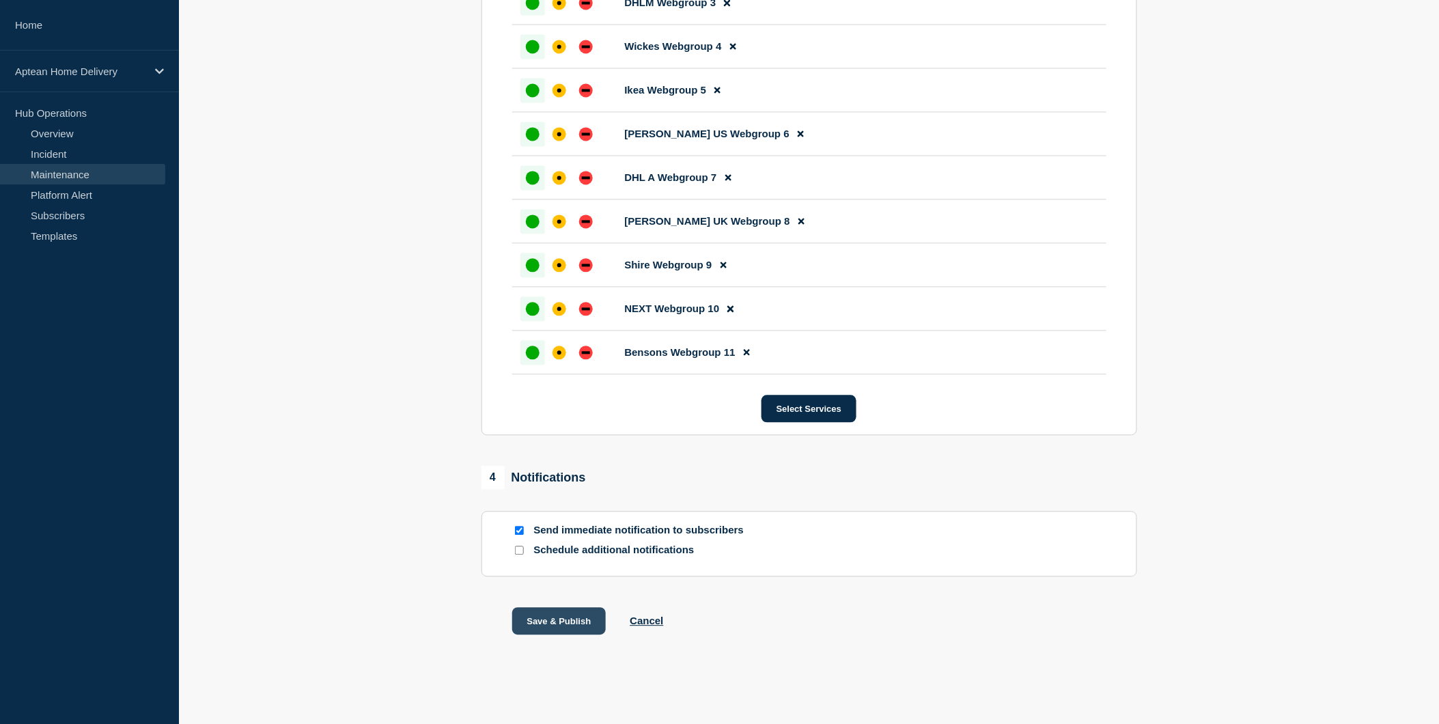
click at [551, 618] on button "Save & Publish" at bounding box center [559, 621] width 94 height 27
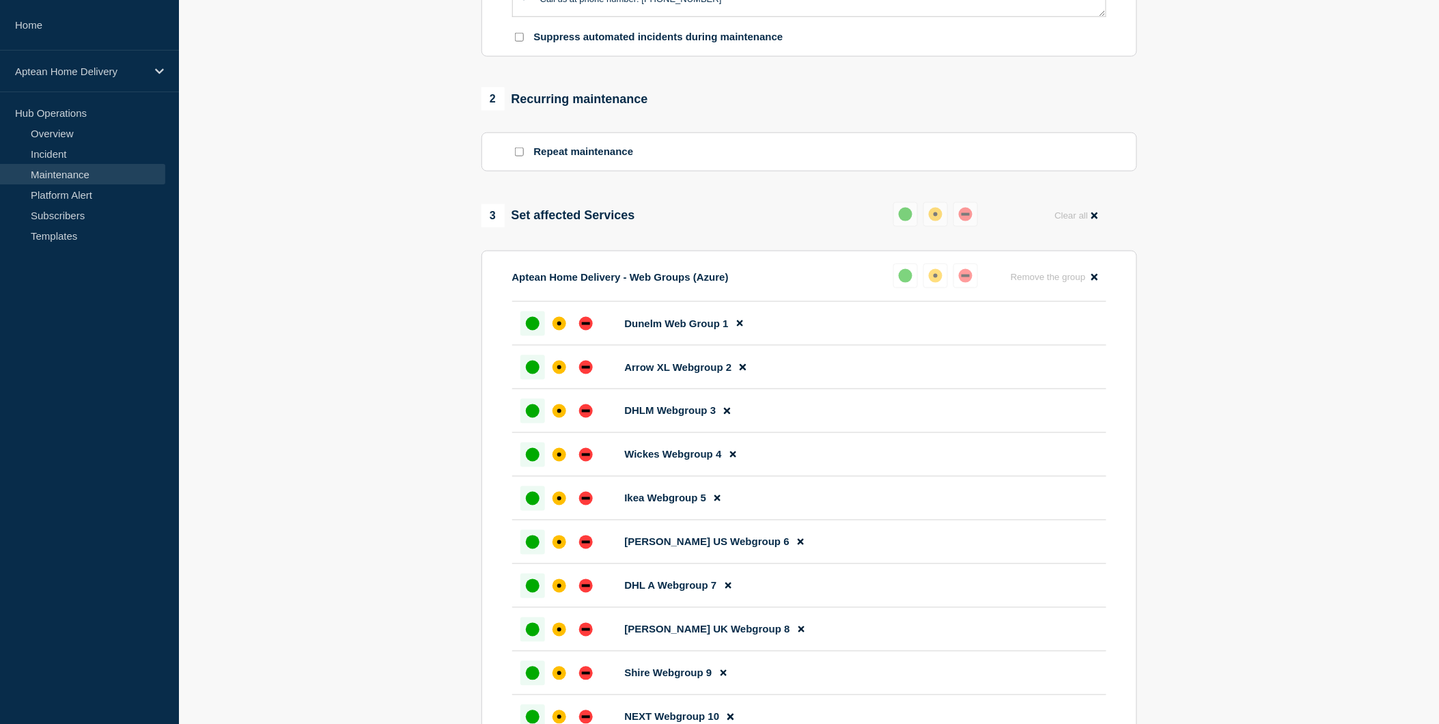
scroll to position [463, 0]
